Goal: Find specific page/section: Find specific page/section

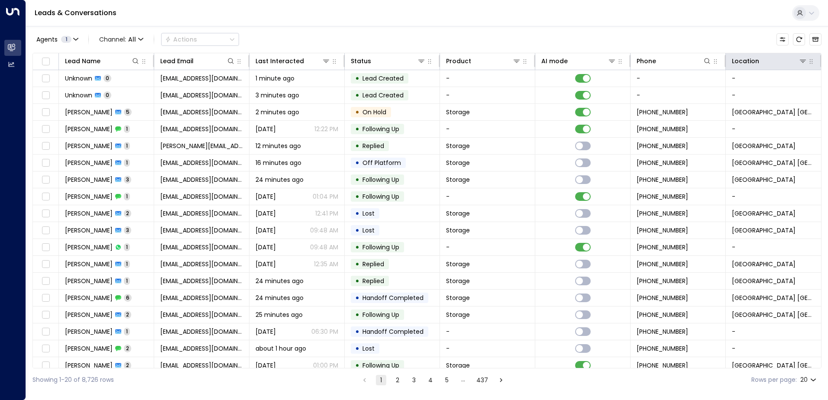
click at [800, 63] on icon at bounding box center [803, 61] width 7 height 7
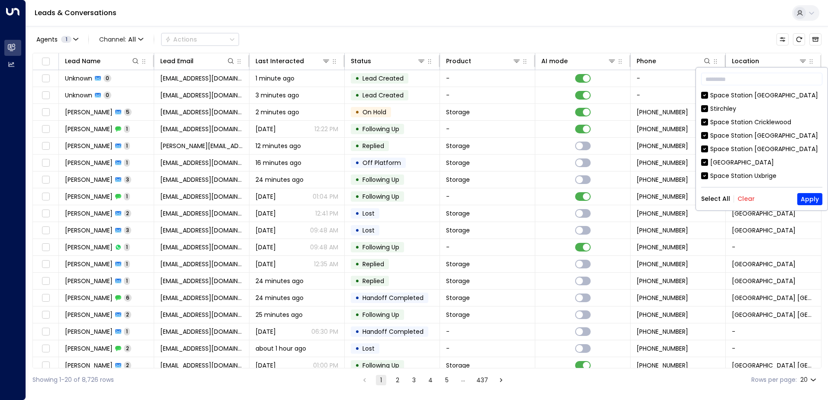
click at [751, 201] on button "Clear" at bounding box center [746, 198] width 17 height 7
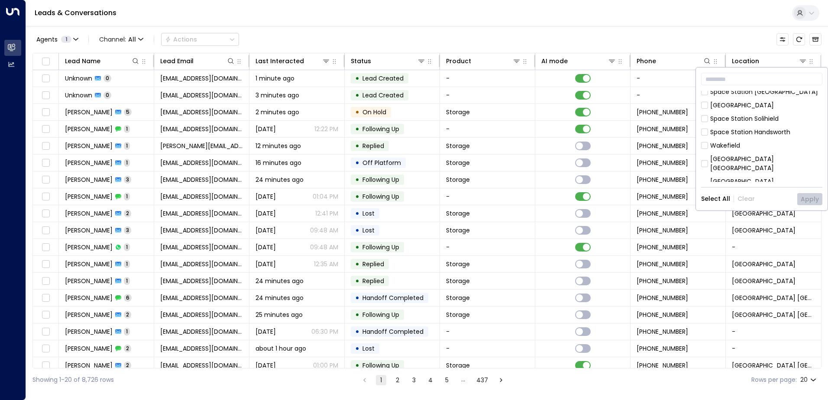
scroll to position [217, 0]
click at [752, 143] on div "Space Station Daventry" at bounding box center [747, 147] width 72 height 9
click at [808, 197] on button "Apply" at bounding box center [810, 199] width 25 height 12
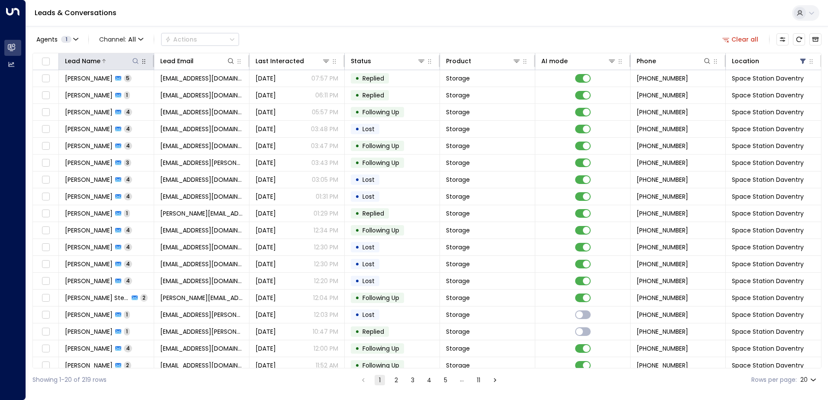
click at [132, 61] on icon at bounding box center [135, 61] width 7 height 7
click at [138, 96] on input "text" at bounding box center [135, 92] width 120 height 16
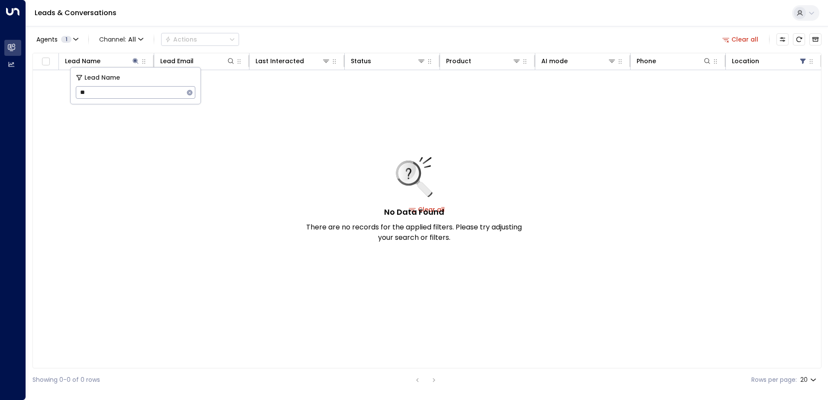
type input "*"
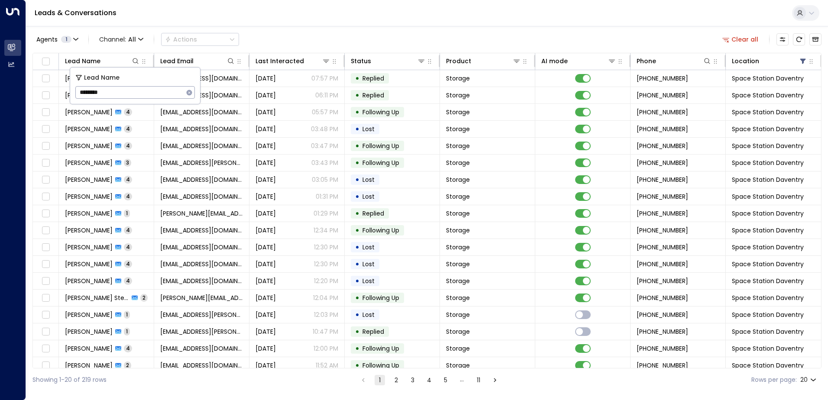
type input "********"
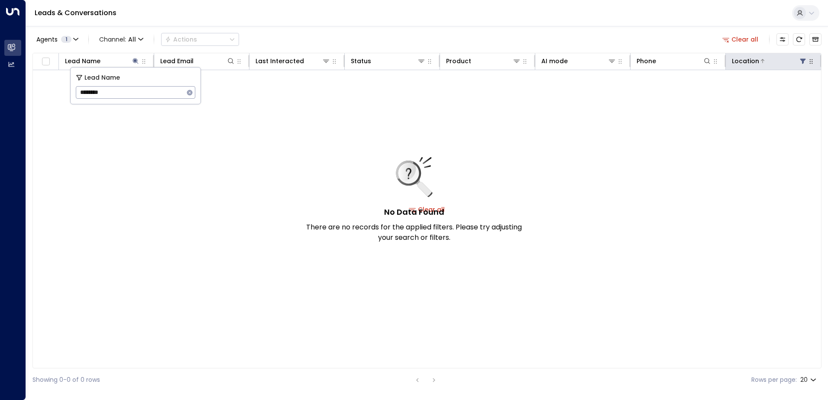
click at [781, 65] on div "Location" at bounding box center [769, 61] width 75 height 10
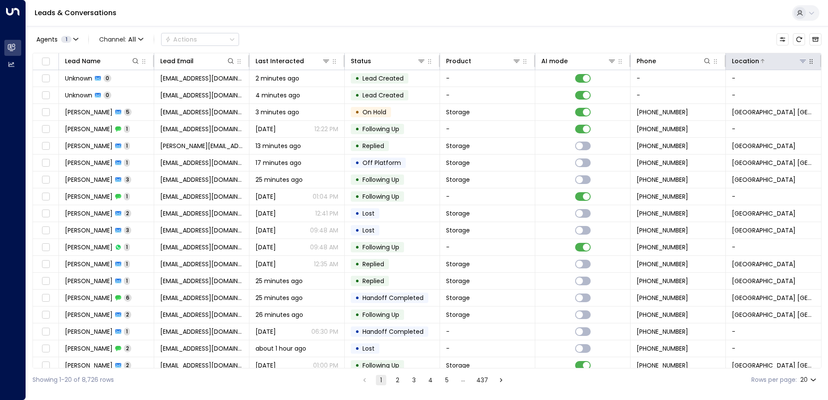
click at [800, 64] on icon at bounding box center [803, 61] width 7 height 7
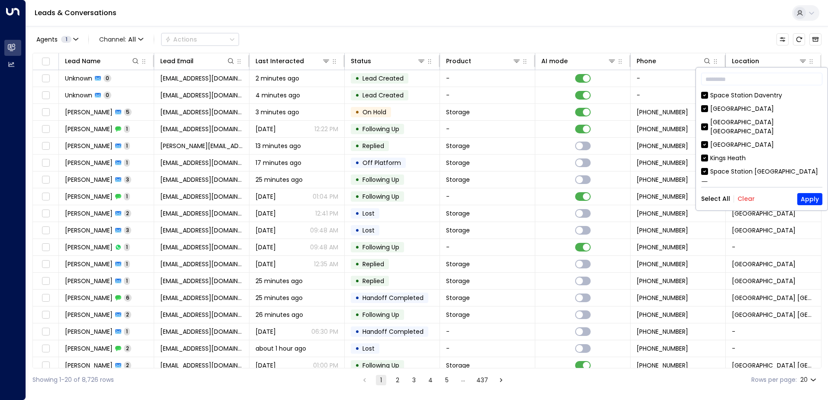
click at [747, 200] on button "Clear" at bounding box center [746, 198] width 17 height 7
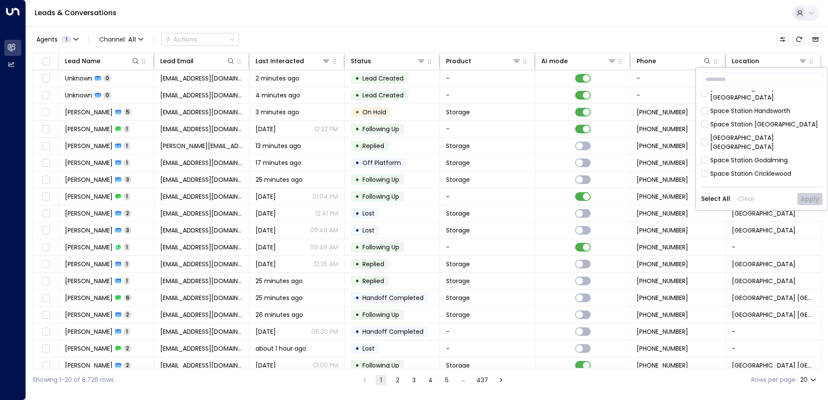
scroll to position [130, 0]
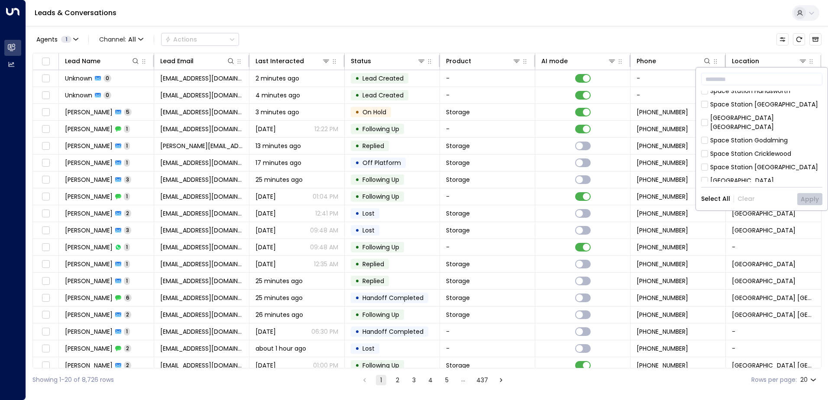
click at [747, 190] on div "Space Station [GEOGRAPHIC_DATA]" at bounding box center [765, 194] width 108 height 9
click at [805, 195] on button "Apply" at bounding box center [810, 199] width 25 height 12
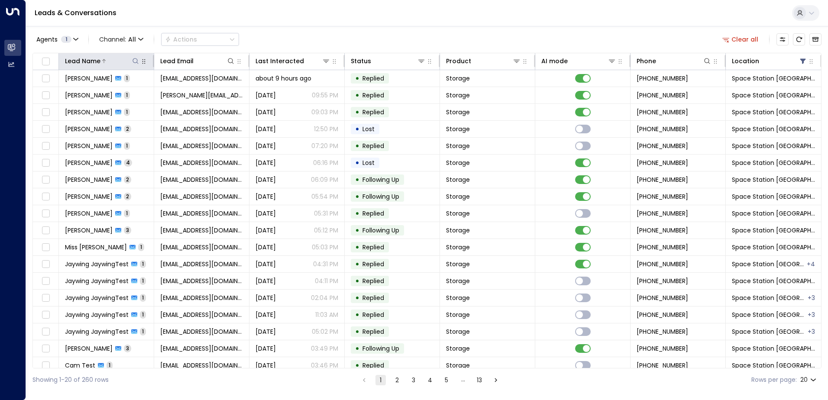
click at [136, 61] on icon at bounding box center [135, 61] width 7 height 7
click at [108, 92] on input "text" at bounding box center [135, 92] width 120 height 16
type input "********"
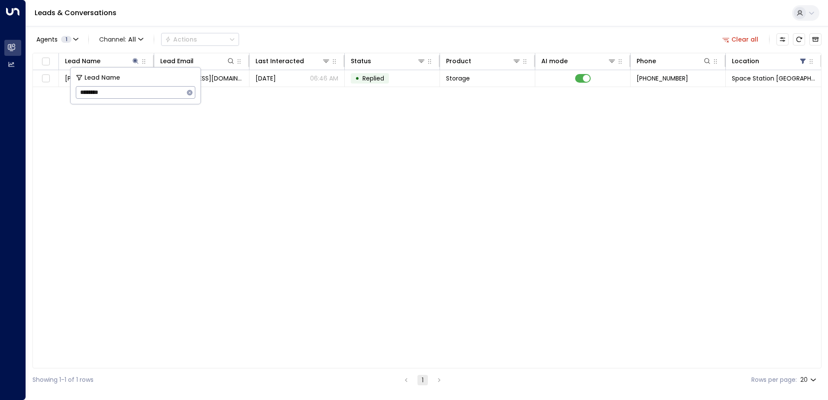
click at [147, 148] on div "Lead Name Lead Email Last Interacted Status Product AI mode Phone Location Geof…" at bounding box center [426, 211] width 789 height 316
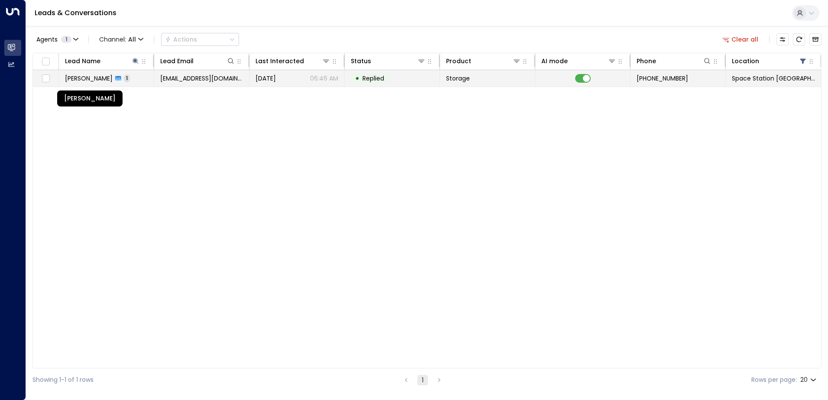
click at [113, 77] on span "Geoffrey Montgomery" at bounding box center [89, 78] width 48 height 9
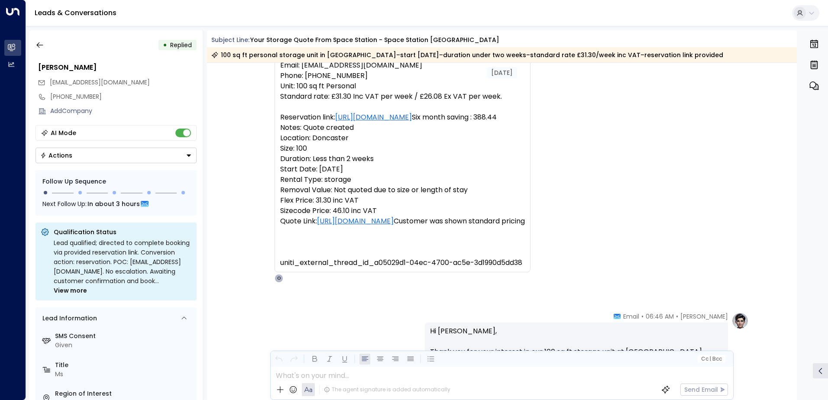
scroll to position [1, 0]
